Goal: Information Seeking & Learning: Learn about a topic

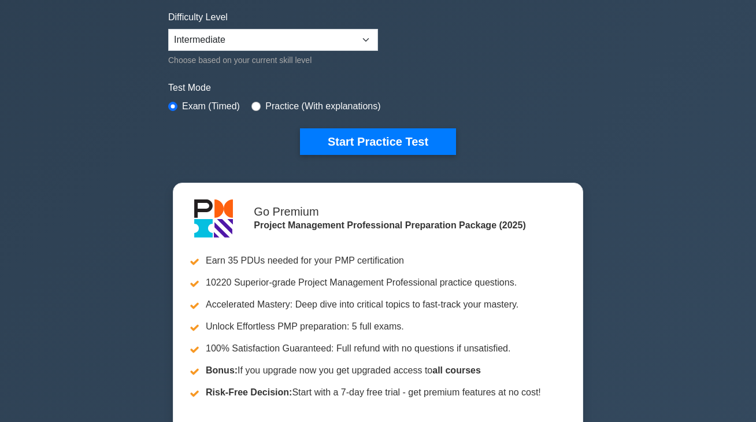
scroll to position [289, 0]
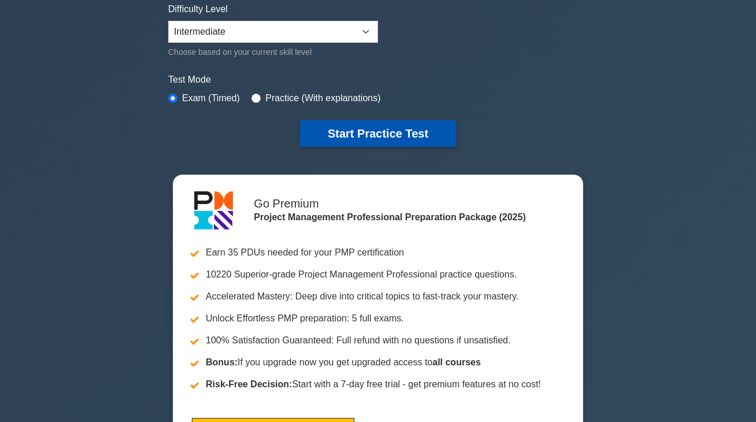
click at [373, 129] on button "Start Practice Test" at bounding box center [378, 133] width 156 height 27
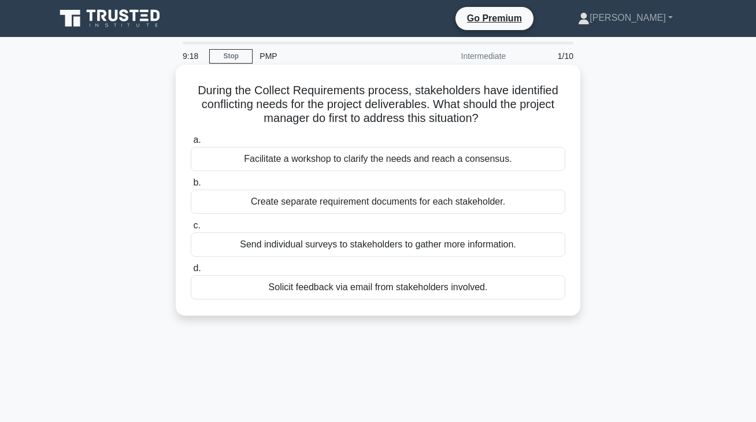
click at [373, 155] on div "Facilitate a workshop to clarify the needs and reach a consensus." at bounding box center [378, 159] width 374 height 24
click at [191, 144] on input "a. Facilitate a workshop to clarify the needs and reach a consensus." at bounding box center [191, 140] width 0 height 8
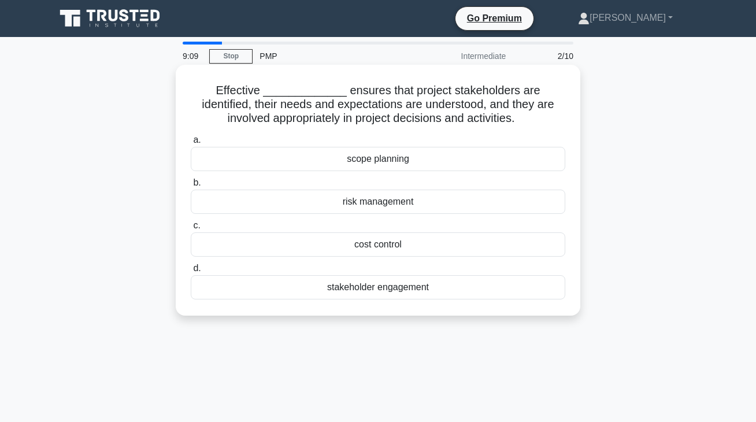
click at [382, 292] on div "stakeholder engagement" at bounding box center [378, 287] width 374 height 24
click at [191, 272] on input "d. stakeholder engagement" at bounding box center [191, 269] width 0 height 8
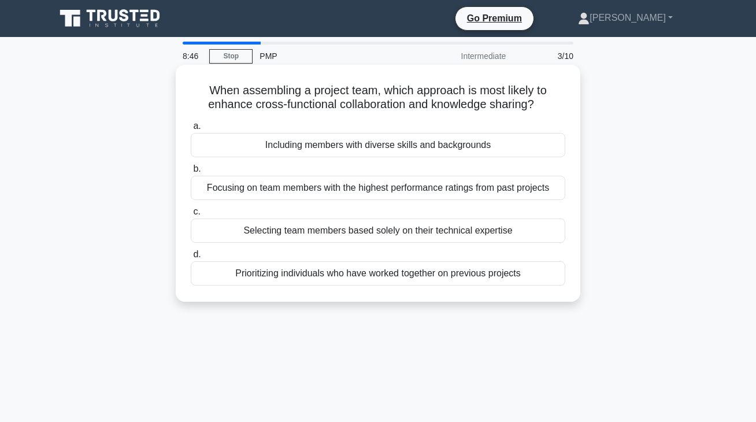
click at [372, 233] on div "Selecting team members based solely on their technical expertise" at bounding box center [378, 230] width 374 height 24
click at [191, 215] on input "c. Selecting team members based solely on their technical expertise" at bounding box center [191, 212] width 0 height 8
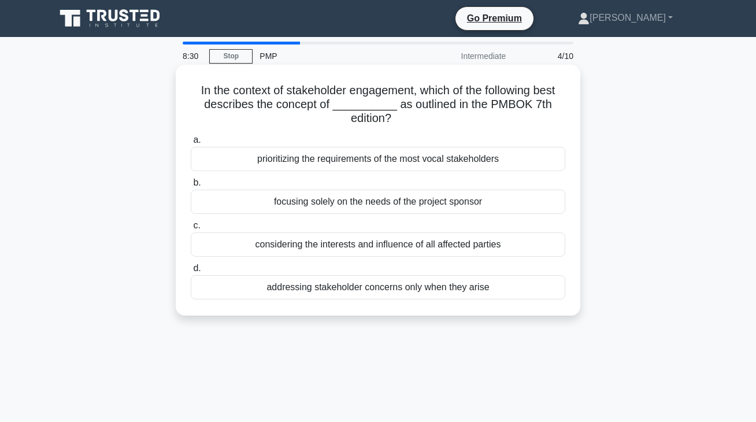
click at [426, 249] on div "considering the interests and influence of all affected parties" at bounding box center [378, 244] width 374 height 24
click at [191, 229] on input "c. considering the interests and influence of all affected parties" at bounding box center [191, 226] width 0 height 8
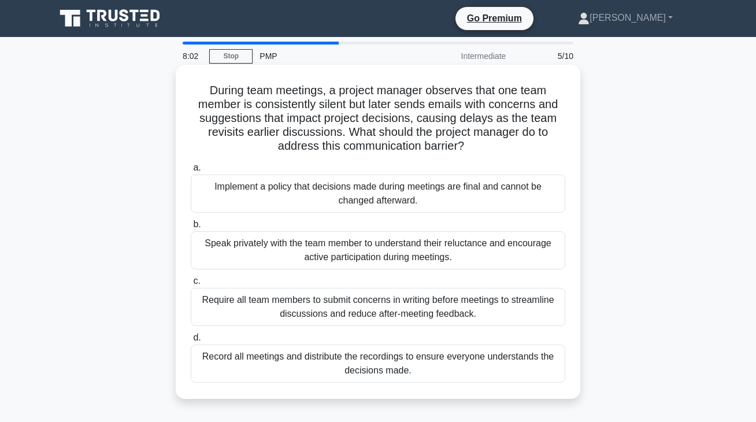
click at [373, 260] on div "Speak privately with the team member to understand their reluctance and encoura…" at bounding box center [378, 250] width 374 height 38
click at [191, 228] on input "b. Speak privately with the team member to understand their reluctance and enco…" at bounding box center [191, 225] width 0 height 8
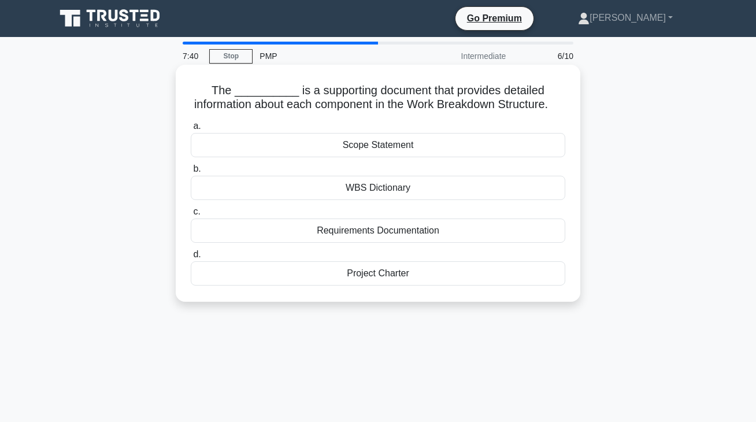
click at [380, 285] on div "Project Charter" at bounding box center [378, 273] width 374 height 24
click at [191, 258] on input "d. Project Charter" at bounding box center [191, 255] width 0 height 8
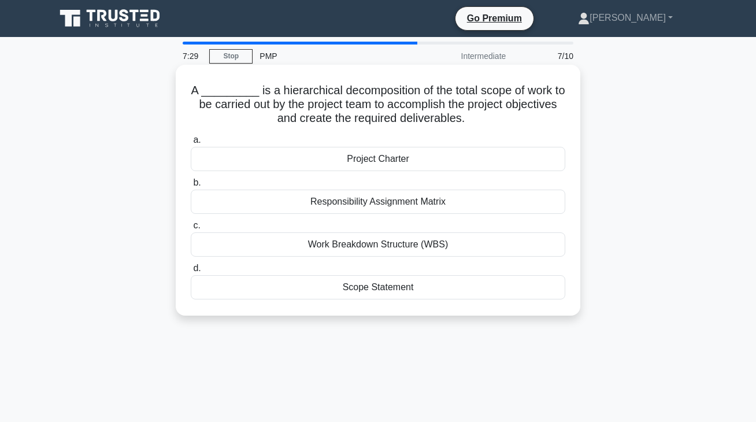
click at [367, 203] on div "Responsibility Assignment Matrix" at bounding box center [378, 201] width 374 height 24
click at [191, 187] on input "b. Responsibility Assignment Matrix" at bounding box center [191, 183] width 0 height 8
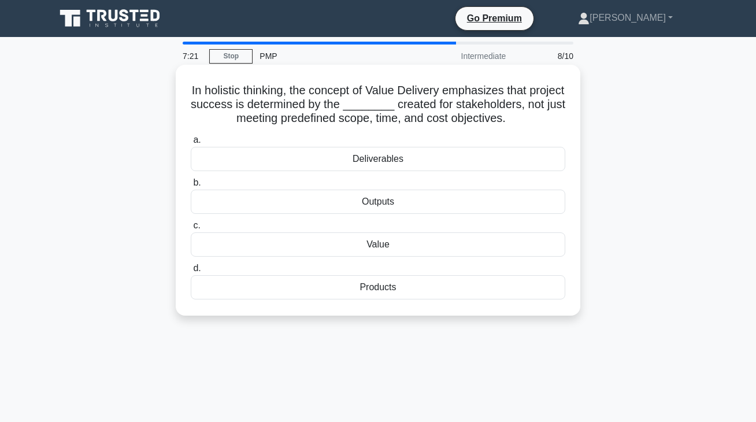
click at [391, 160] on div "Deliverables" at bounding box center [378, 159] width 374 height 24
click at [191, 144] on input "a. Deliverables" at bounding box center [191, 140] width 0 height 8
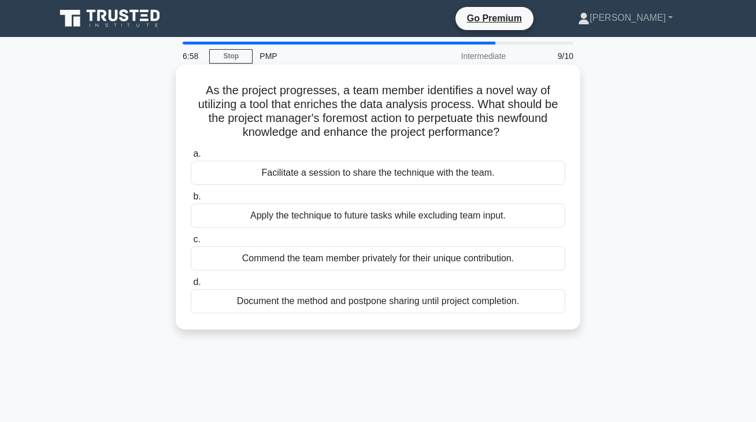
click at [352, 177] on div "Facilitate a session to share the technique with the team." at bounding box center [378, 173] width 374 height 24
click at [191, 158] on input "a. Facilitate a session to share the technique with the team." at bounding box center [191, 154] width 0 height 8
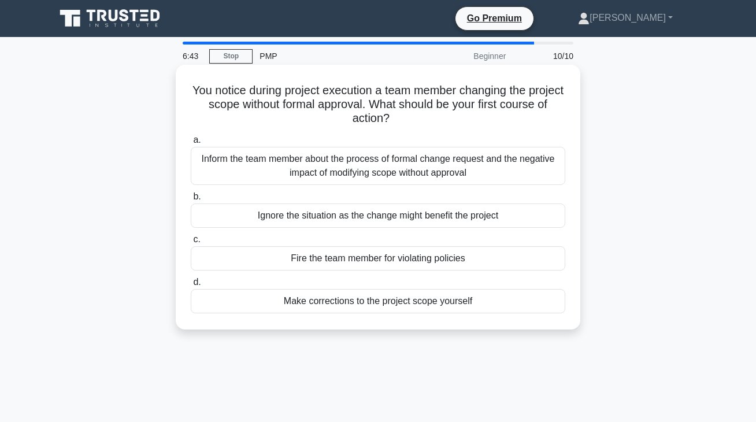
click at [378, 175] on div "Inform the team member about the process of formal change request and the negat…" at bounding box center [378, 166] width 374 height 38
click at [191, 144] on input "a. Inform the team member about the process of formal change request and the ne…" at bounding box center [191, 140] width 0 height 8
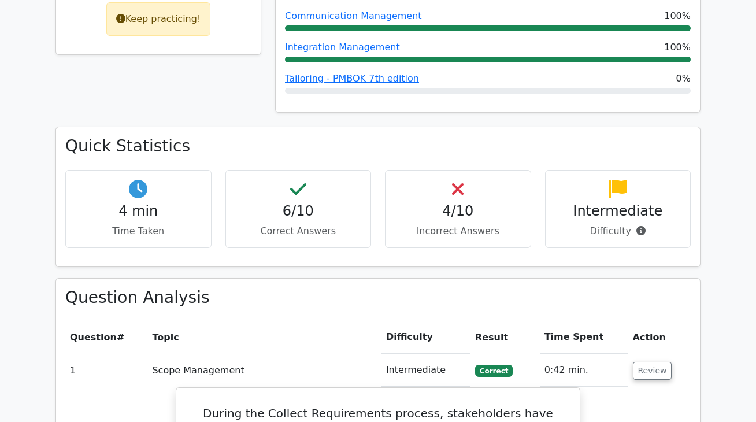
scroll to position [578, 0]
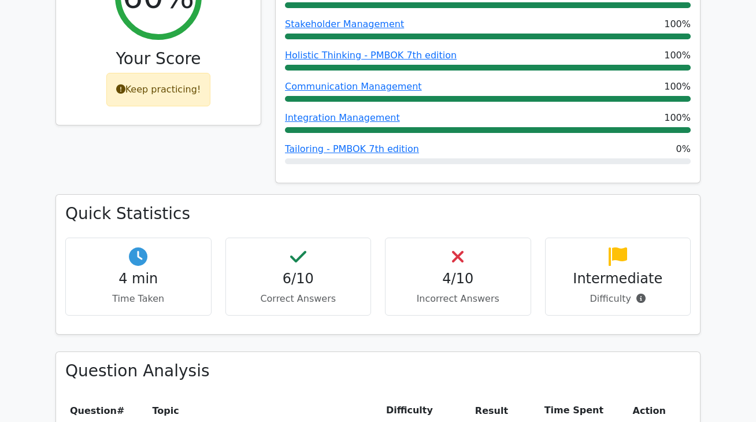
click at [463, 237] on div "4/10 Incorrect Answers" at bounding box center [458, 276] width 146 height 78
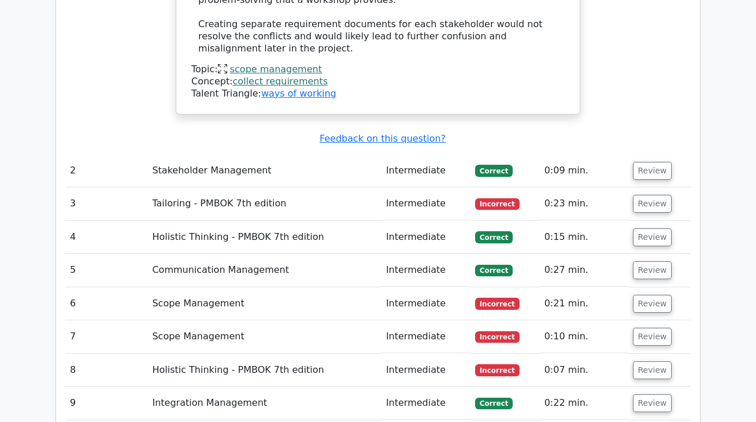
scroll to position [1444, 0]
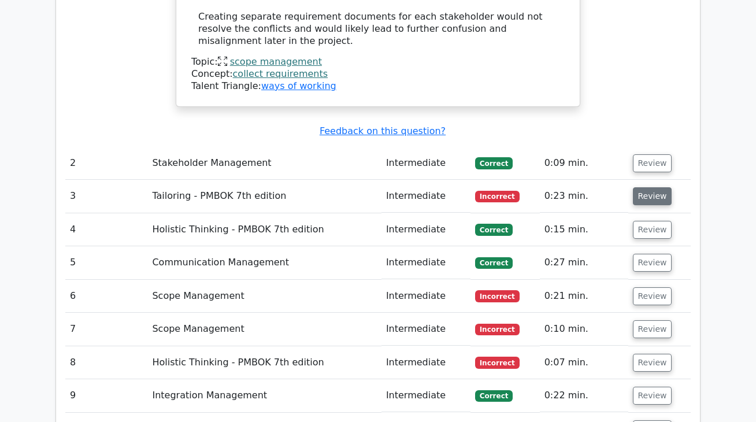
click at [643, 187] on button "Review" at bounding box center [652, 196] width 39 height 18
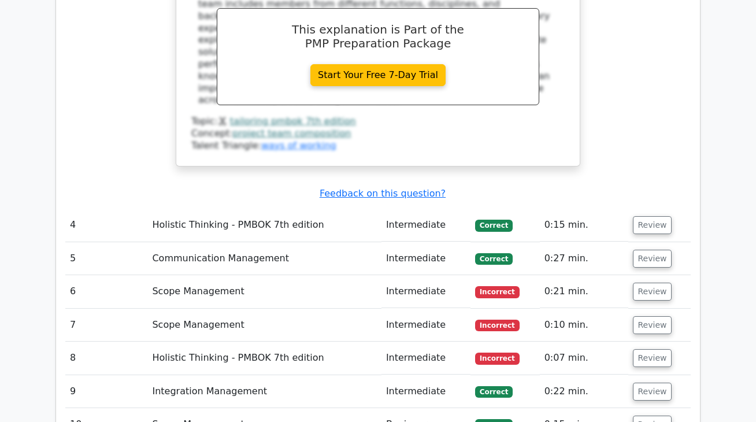
scroll to position [1964, 0]
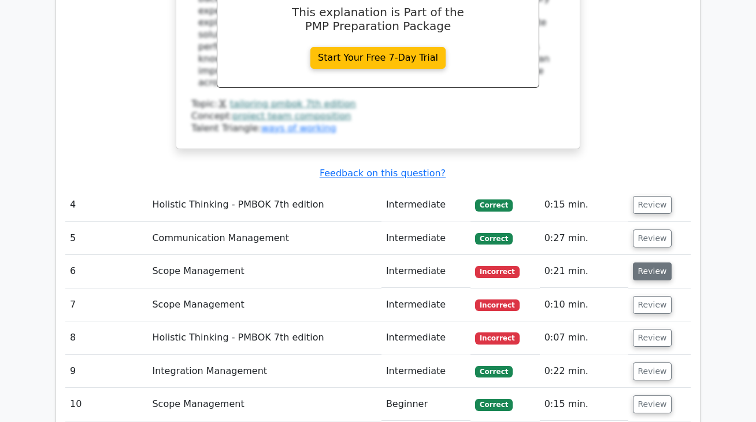
click at [640, 262] on button "Review" at bounding box center [652, 271] width 39 height 18
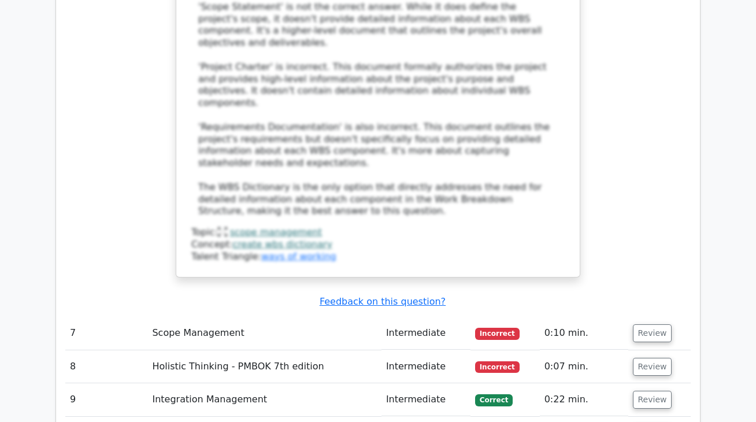
scroll to position [2657, 0]
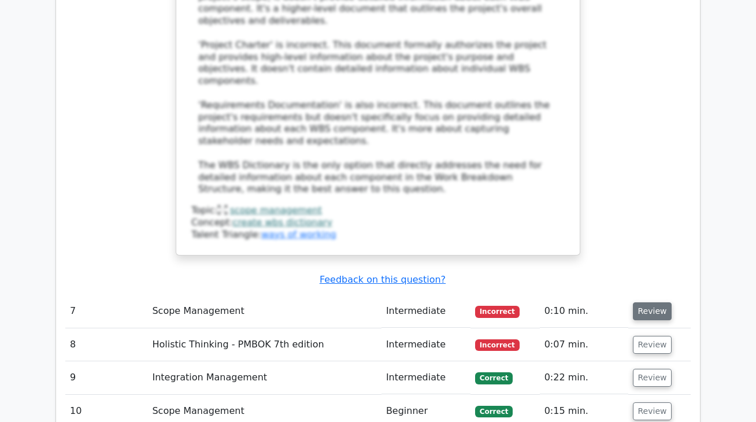
click at [646, 302] on button "Review" at bounding box center [652, 311] width 39 height 18
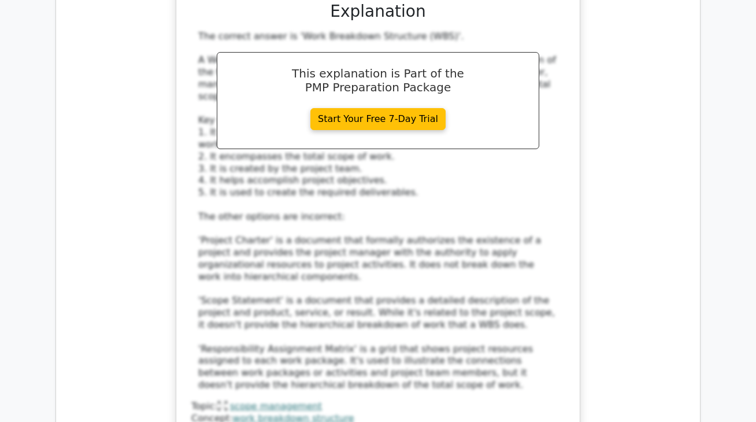
scroll to position [3293, 0]
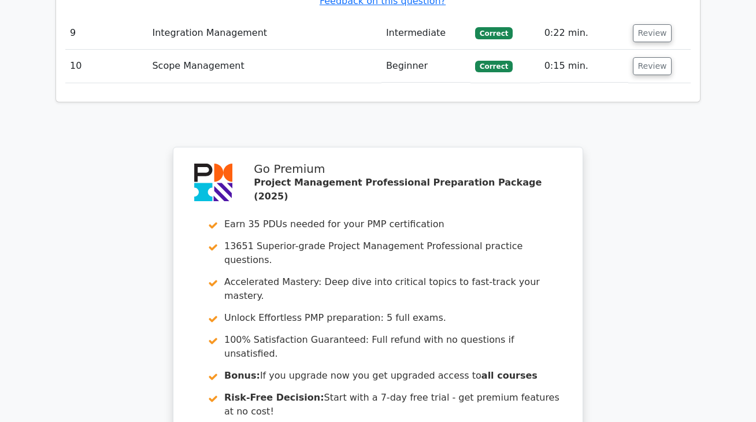
scroll to position [4417, 0]
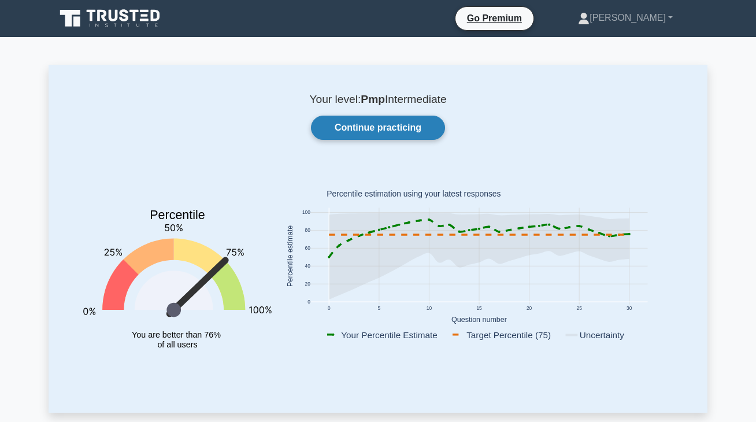
click at [389, 127] on link "Continue practicing" at bounding box center [378, 128] width 134 height 24
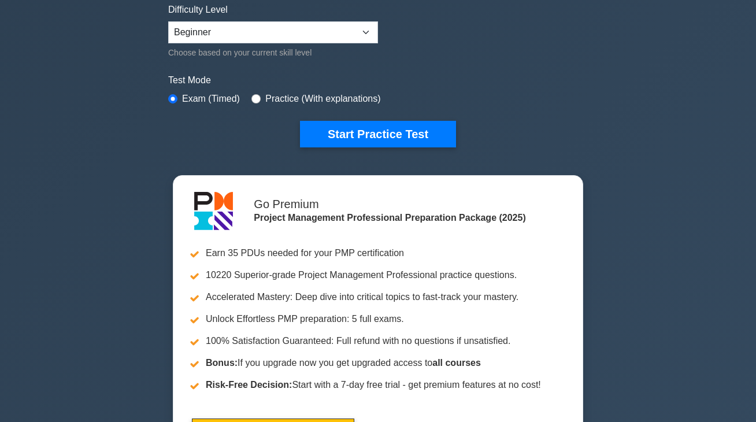
scroll to position [347, 0]
